Goal: Find specific page/section: Find specific page/section

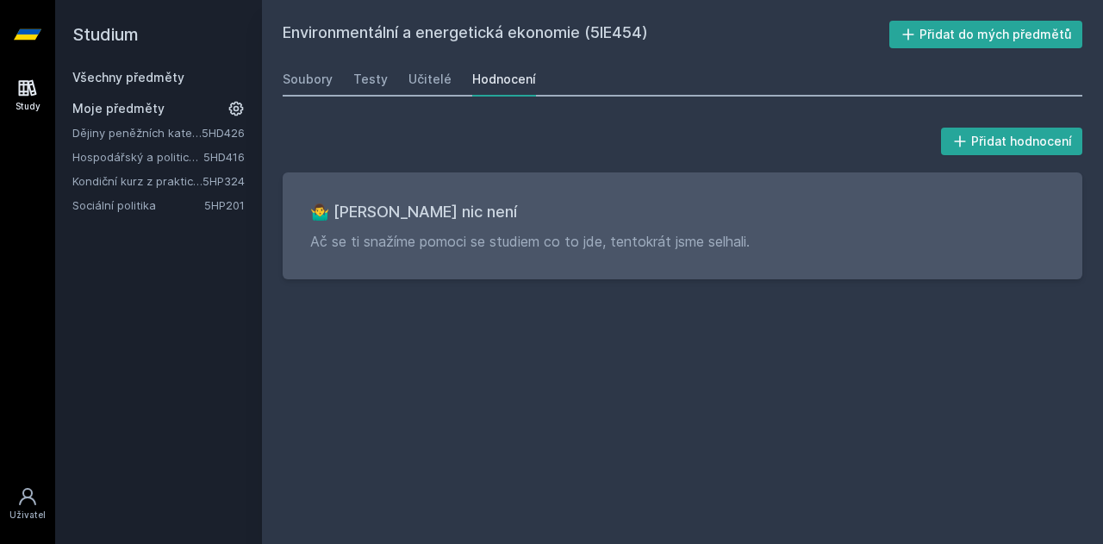
click at [136, 75] on link "Všechny předměty" at bounding box center [128, 77] width 112 height 15
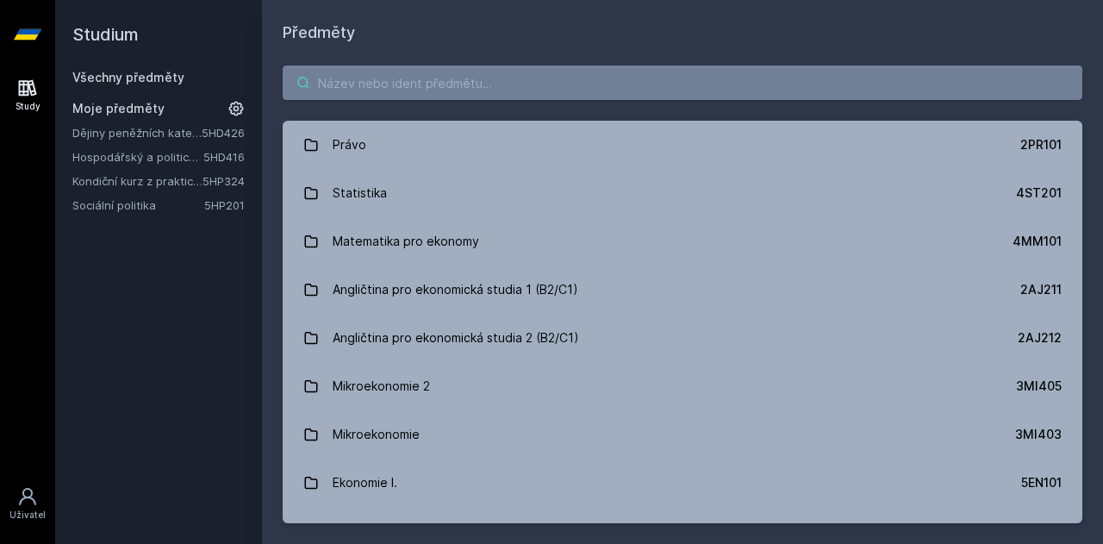
click at [417, 85] on input "search" at bounding box center [682, 82] width 799 height 34
paste input "5HD426"
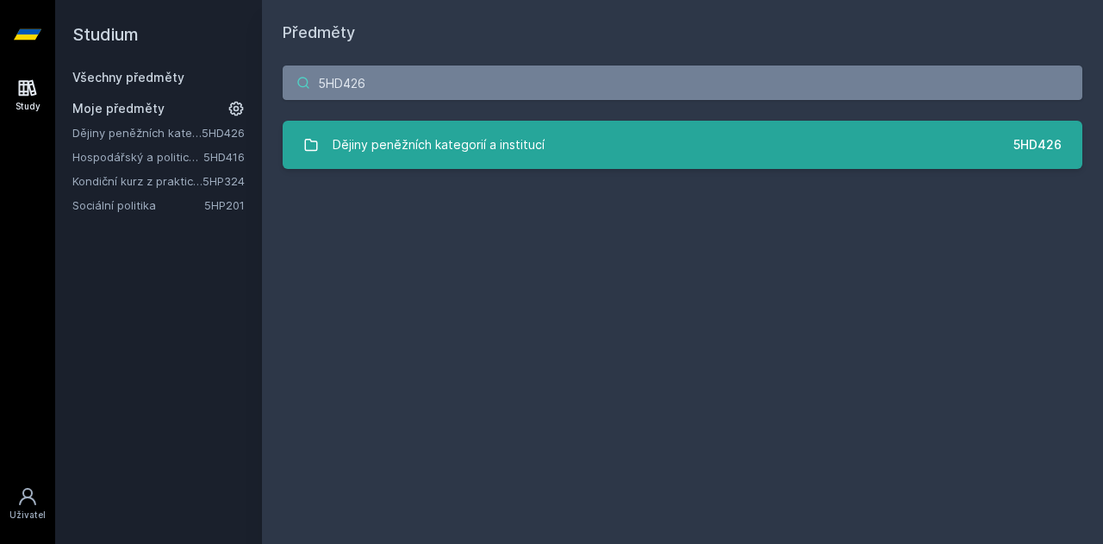
type input "5HD426"
click at [391, 154] on div "Dějiny peněžních kategorií a institucí" at bounding box center [439, 144] width 212 height 34
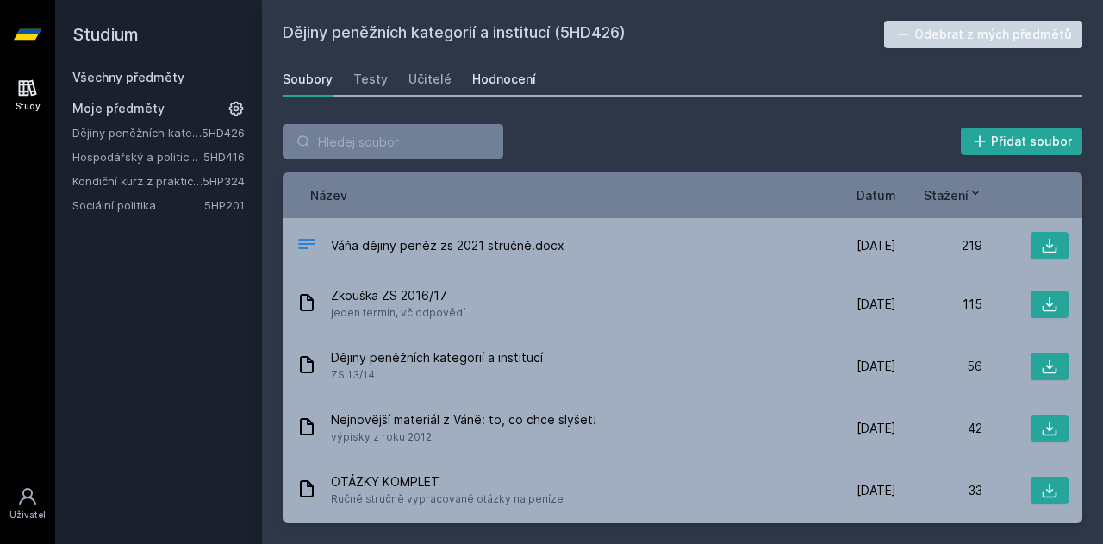
click at [495, 78] on div "Hodnocení" at bounding box center [504, 79] width 64 height 17
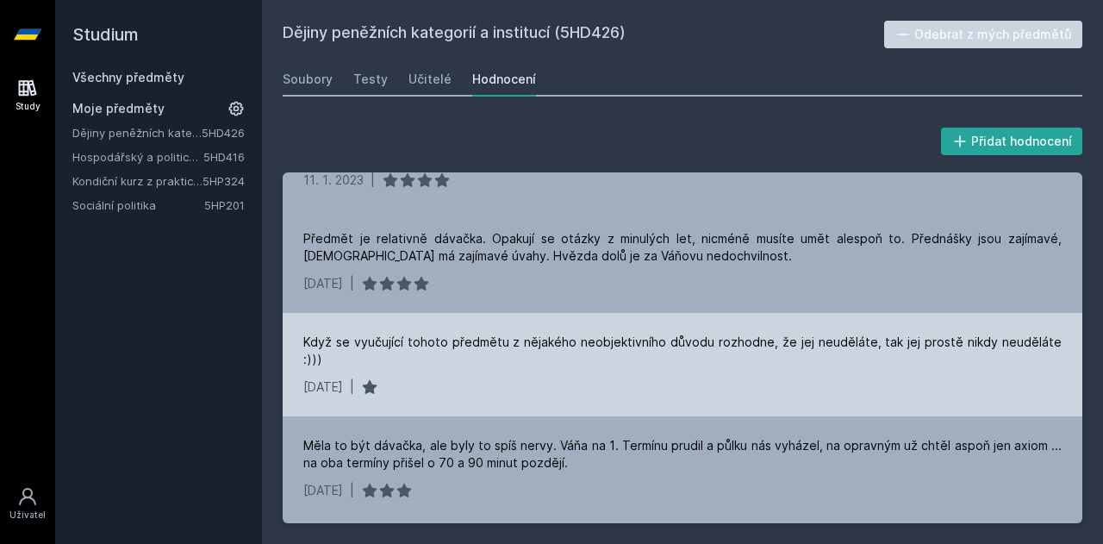
scroll to position [86, 0]
